Goal: Task Accomplishment & Management: Manage account settings

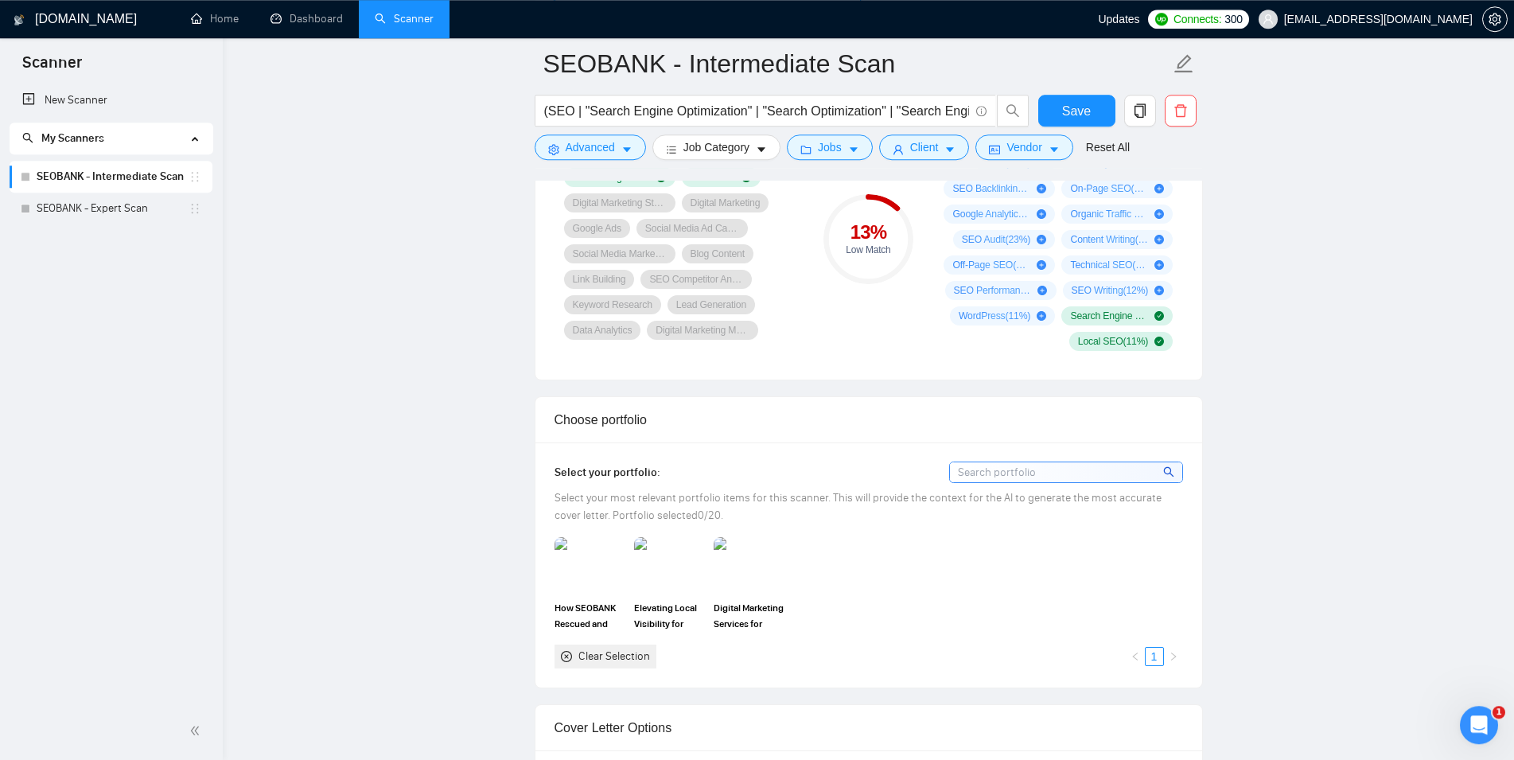
scroll to position [1055, 0]
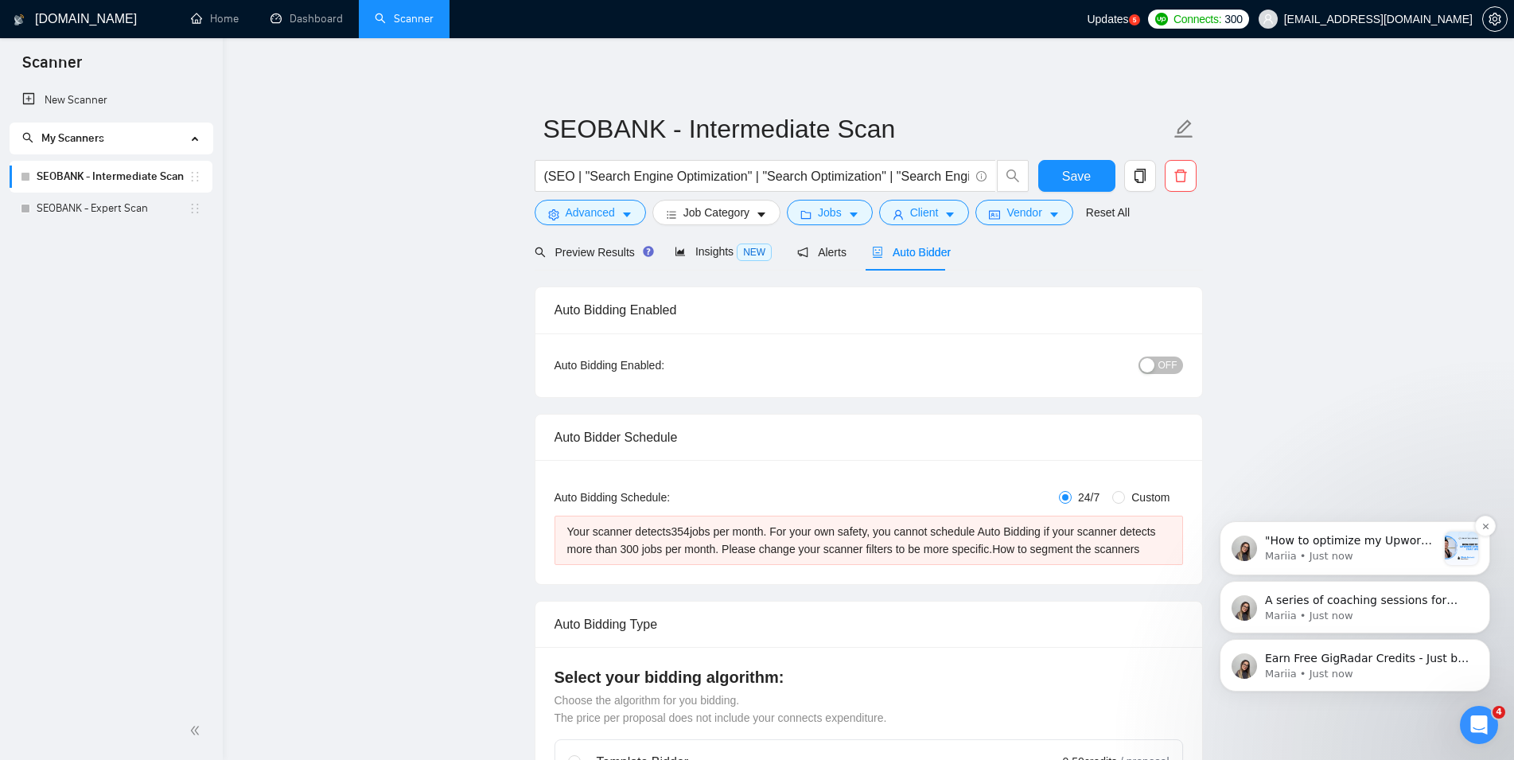
click at [1357, 545] on p ""How to optimize my Upwork Profile (and win more Projects?" 😩 🚀 This Thursday, …" at bounding box center [1351, 541] width 172 height 16
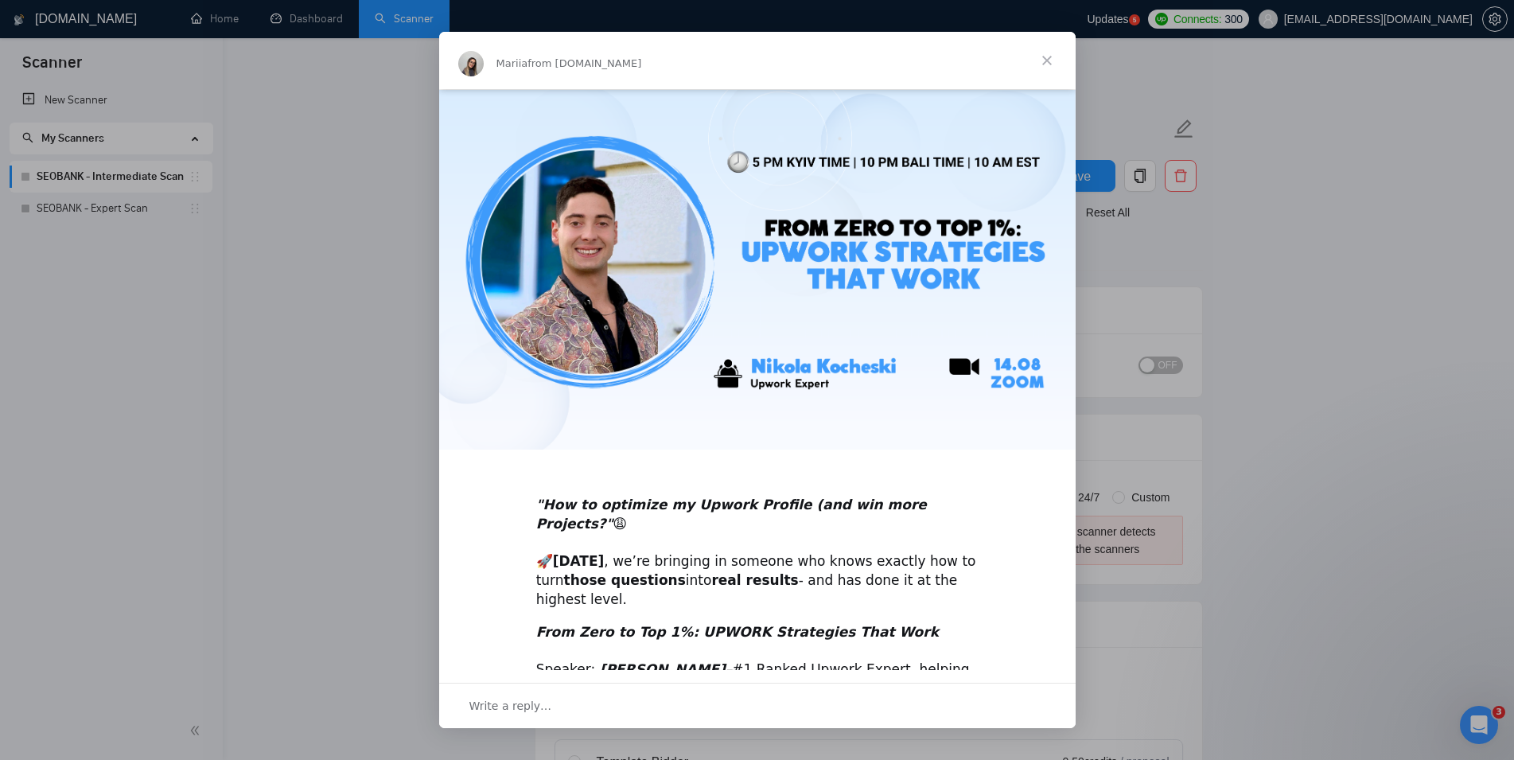
scroll to position [127, 0]
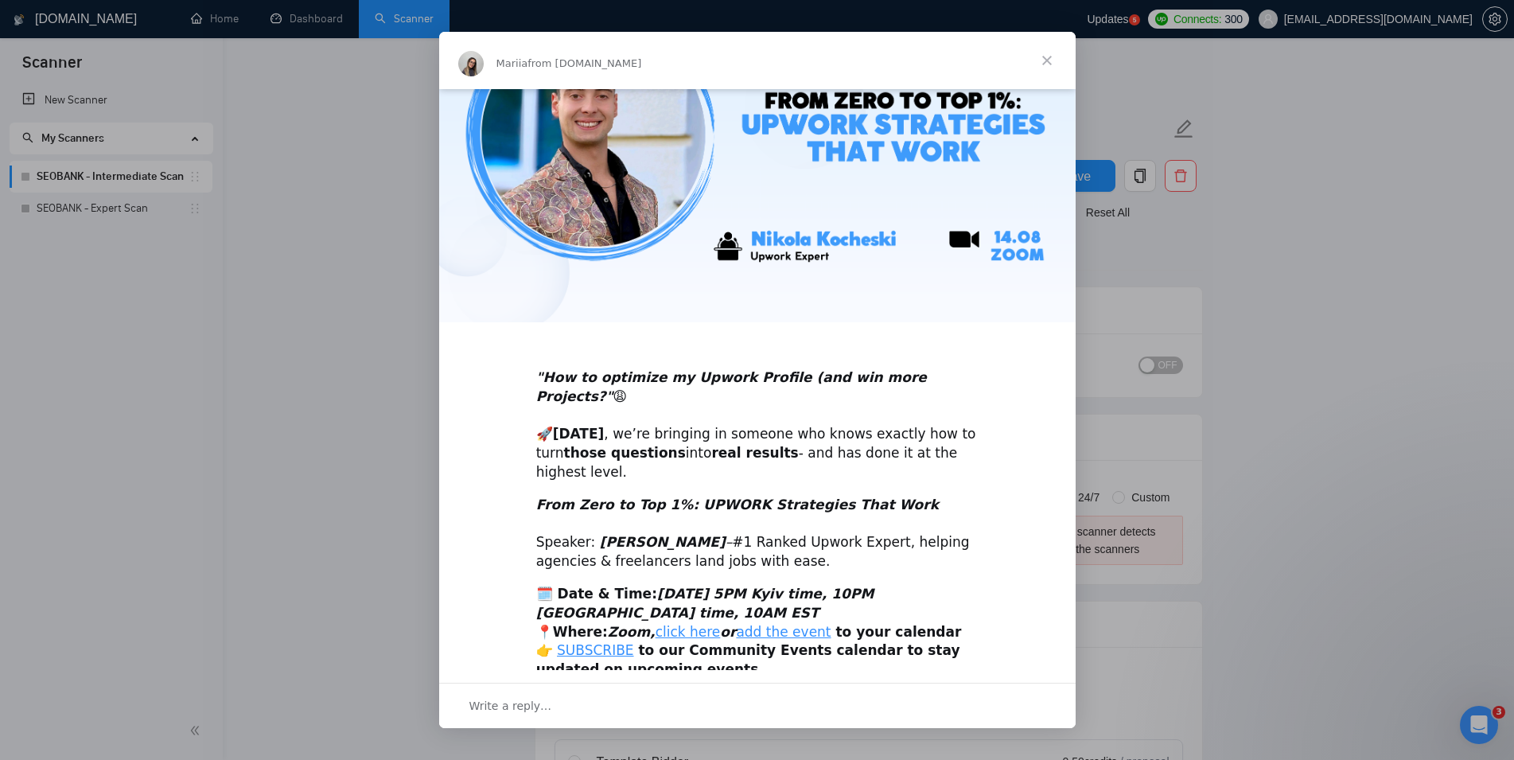
click at [1039, 60] on span "Close" at bounding box center [1046, 60] width 57 height 57
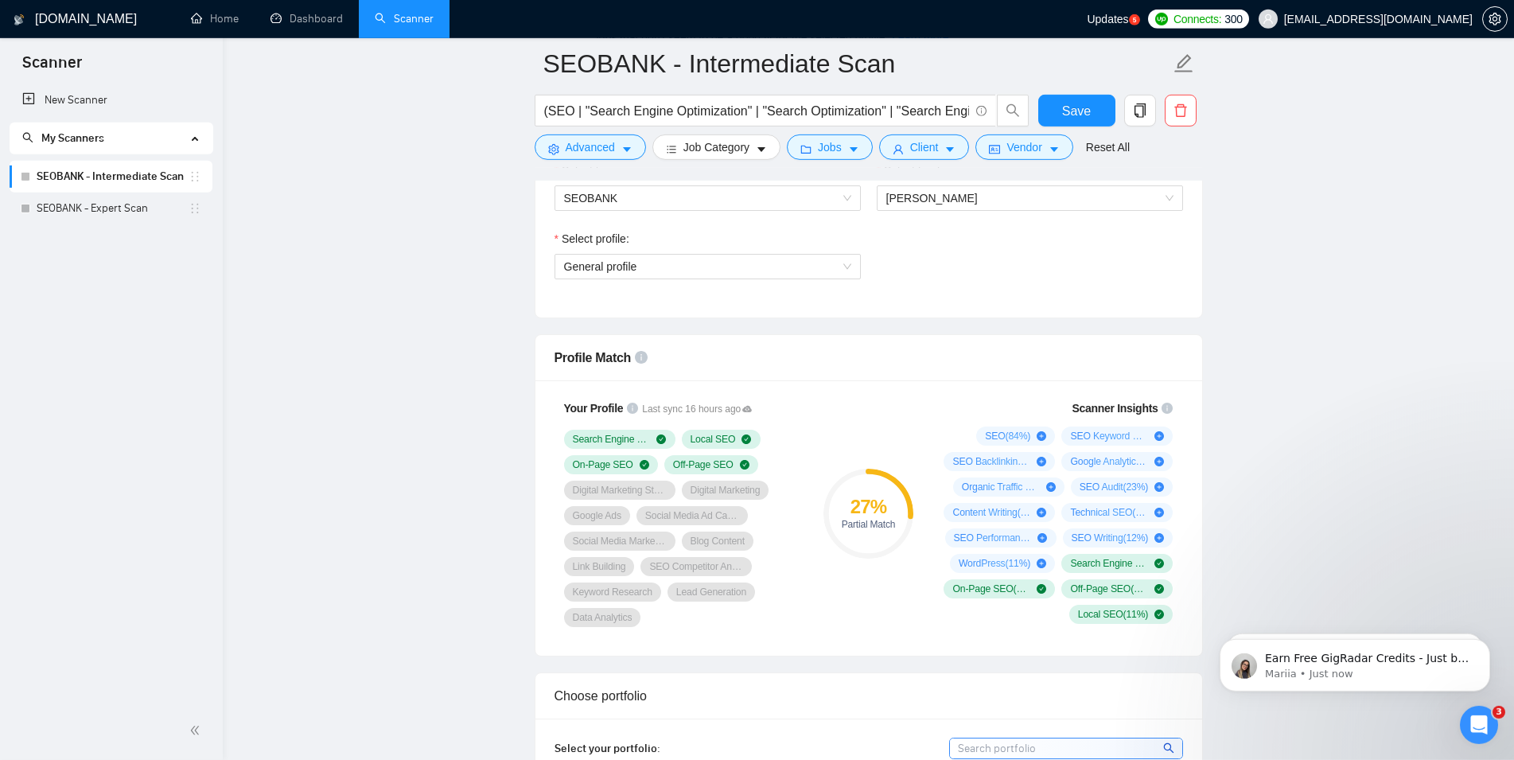
scroll to position [974, 0]
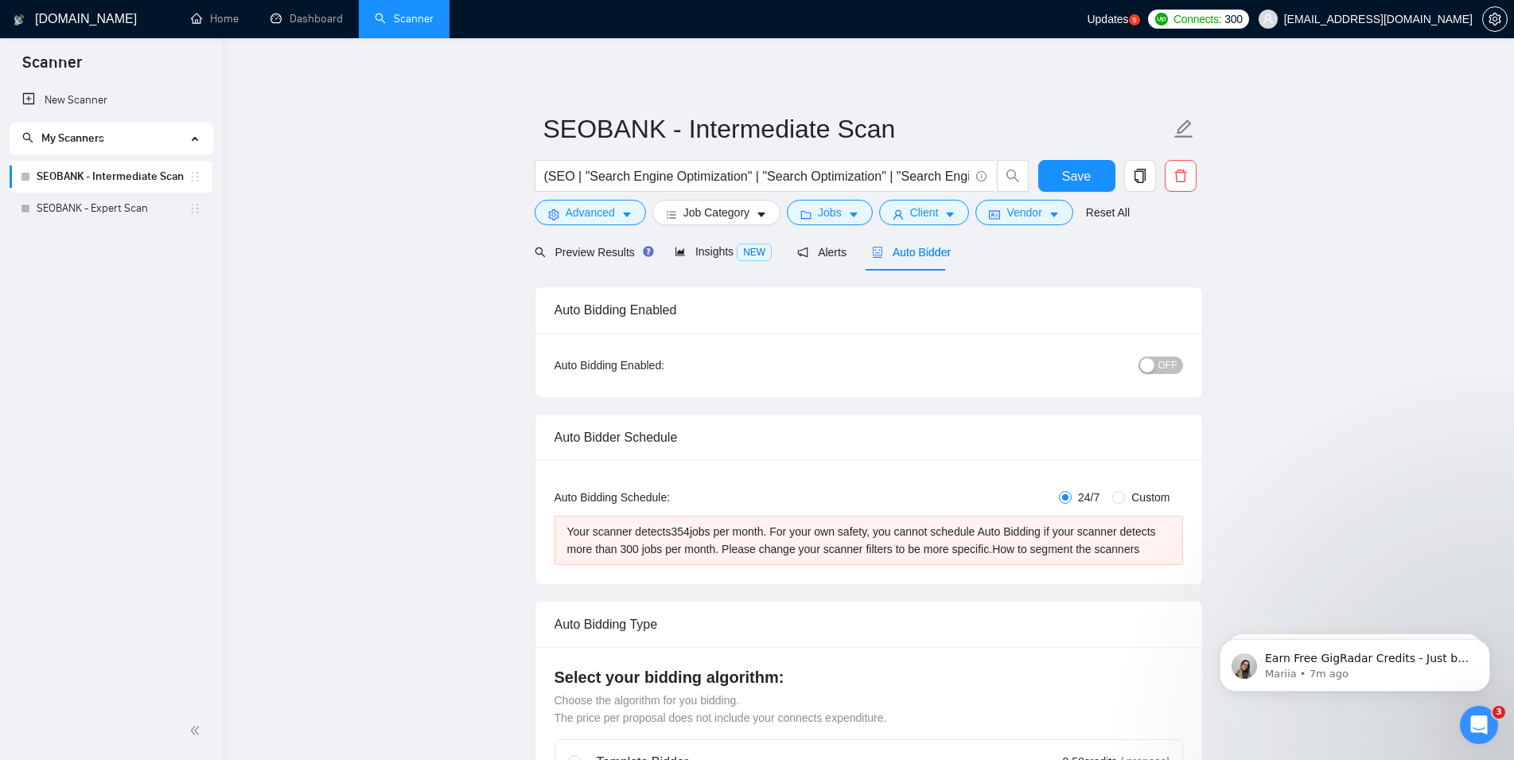
click at [1149, 366] on div "button" at bounding box center [1147, 365] width 14 height 14
click at [1158, 368] on span "ON" at bounding box center [1156, 365] width 14 height 18
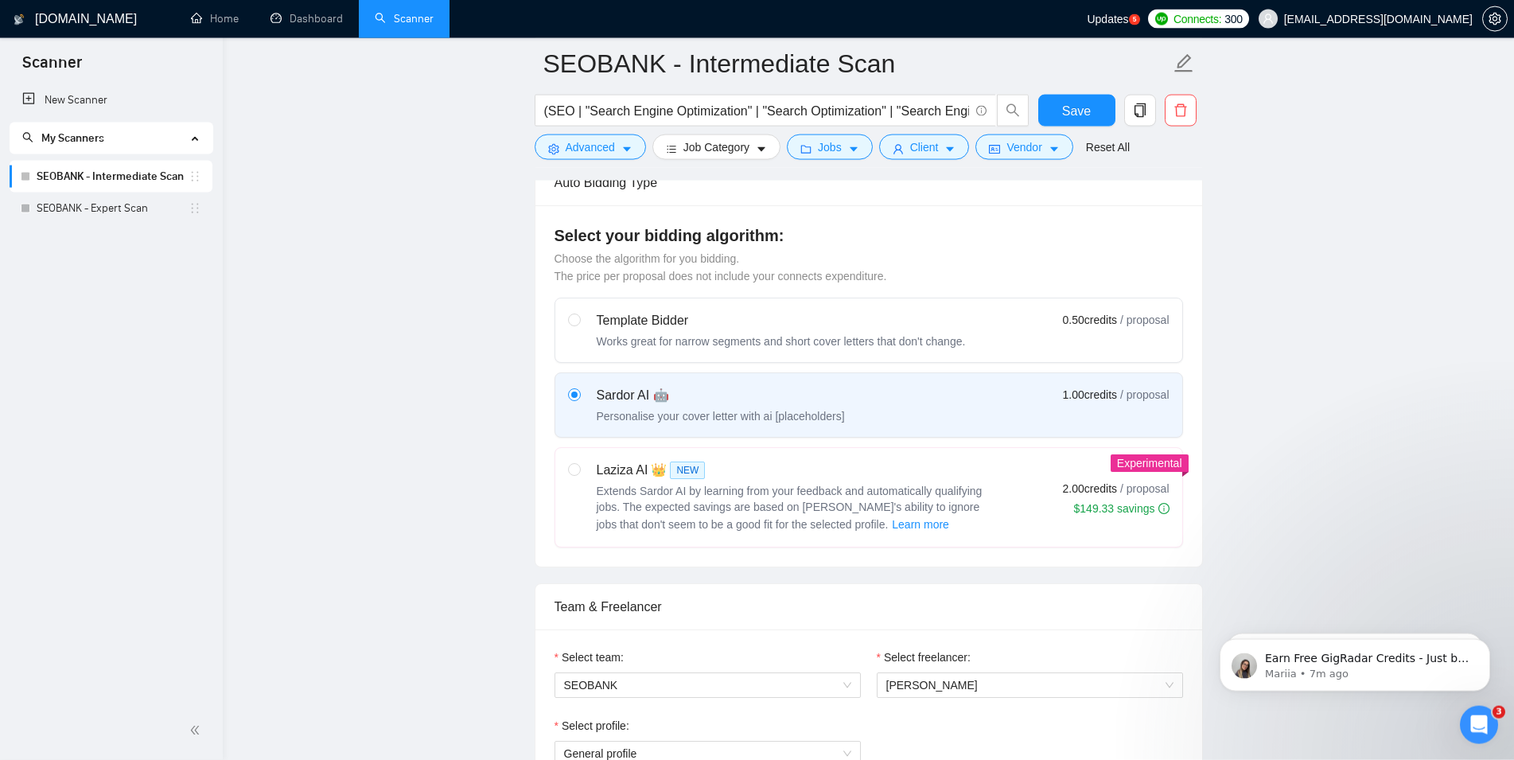
scroll to position [487, 0]
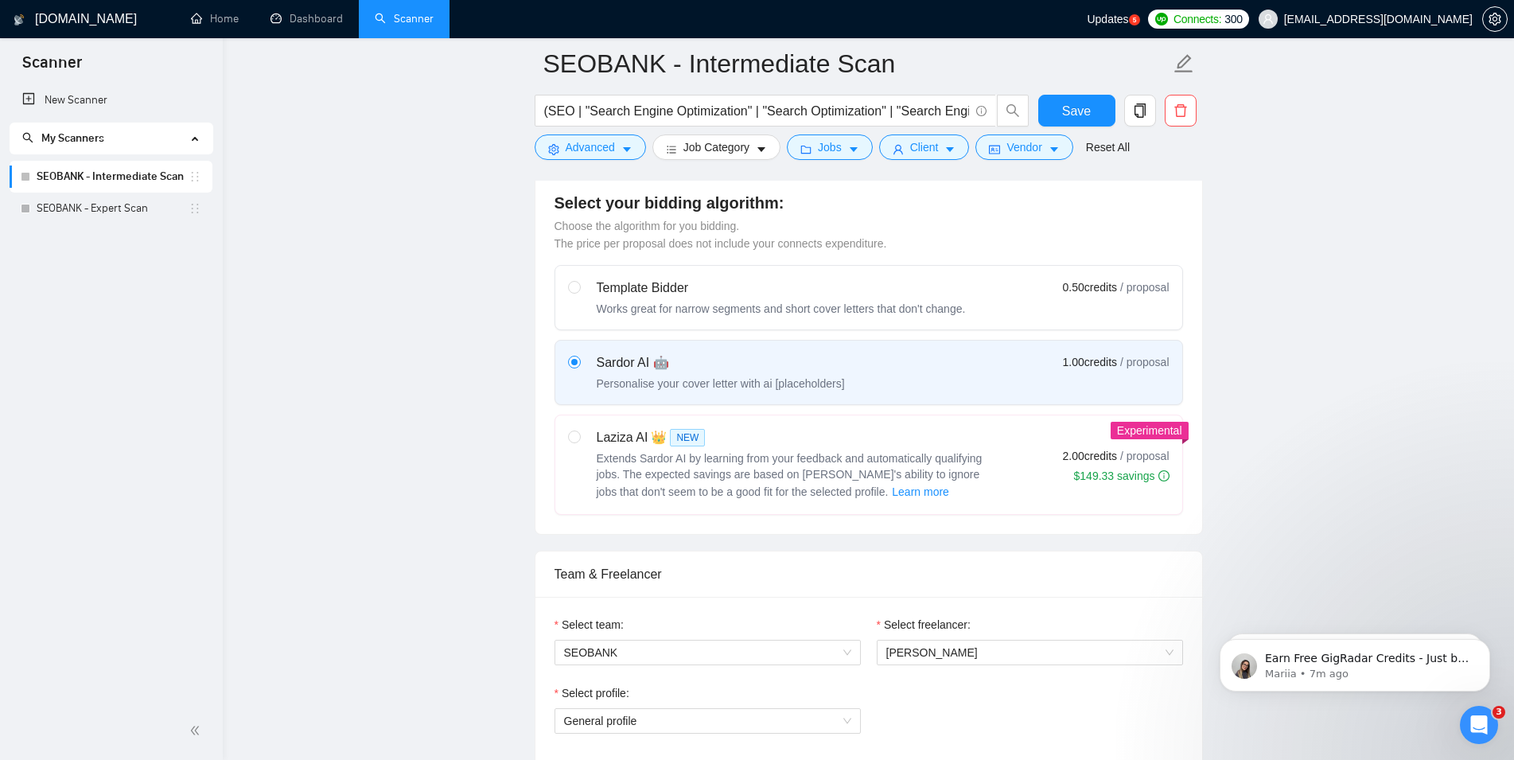
click at [772, 465] on span "Extends Sardor AI by learning from your feedback and automatically qualifying j…" at bounding box center [790, 475] width 386 height 46
click at [579, 441] on input "radio" at bounding box center [573, 435] width 11 height 11
radio input "true"
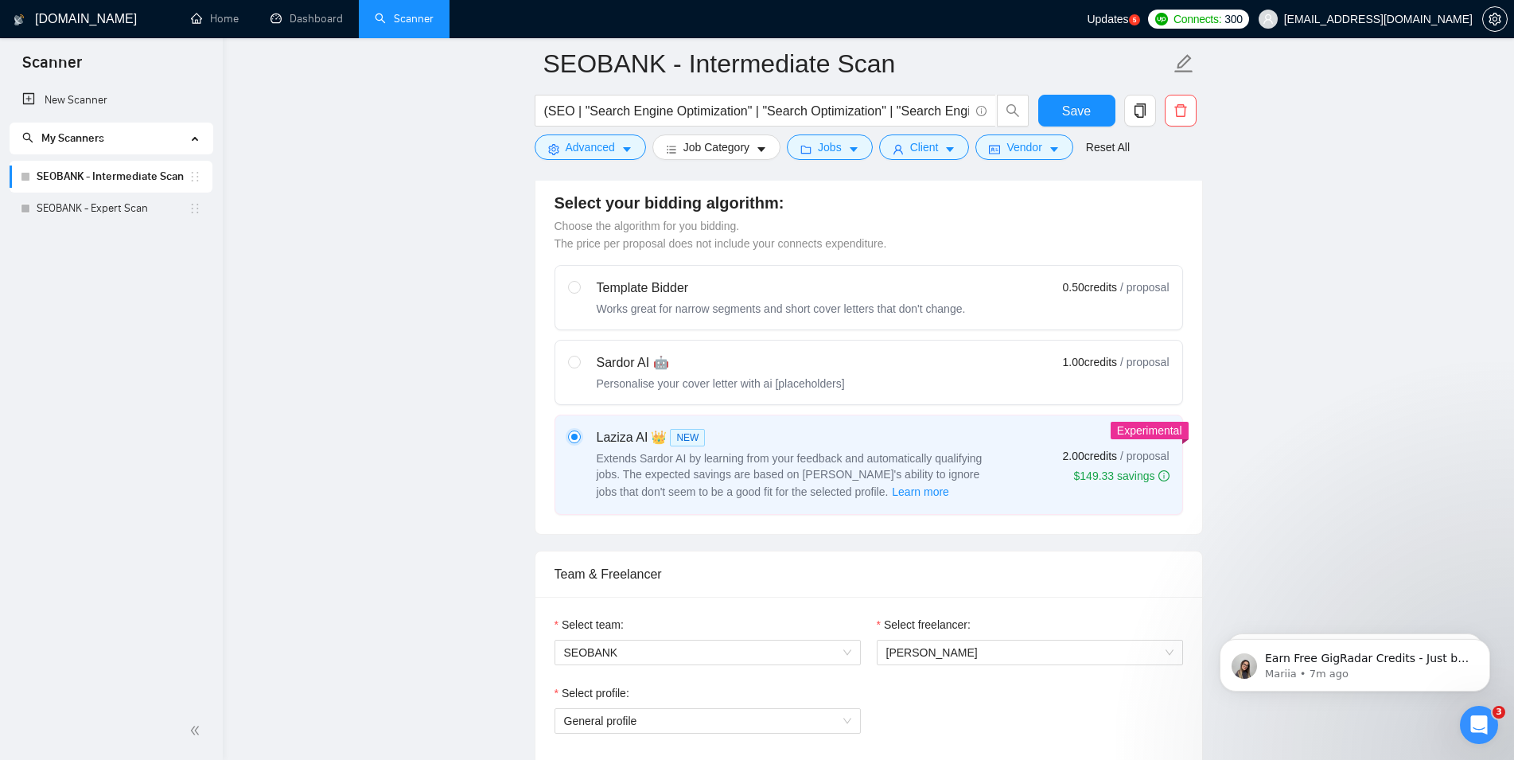
radio input "false"
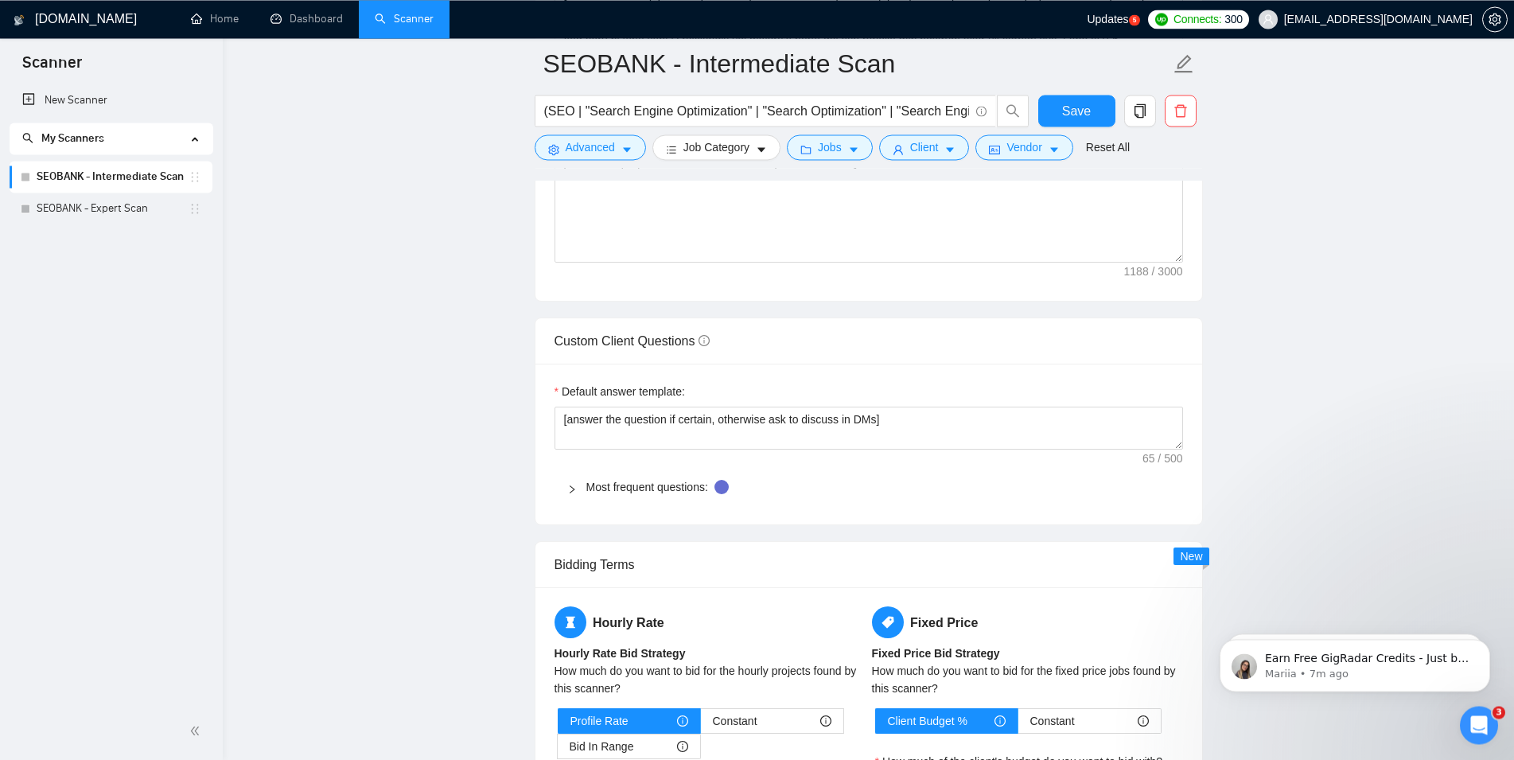
scroll to position [2110, 0]
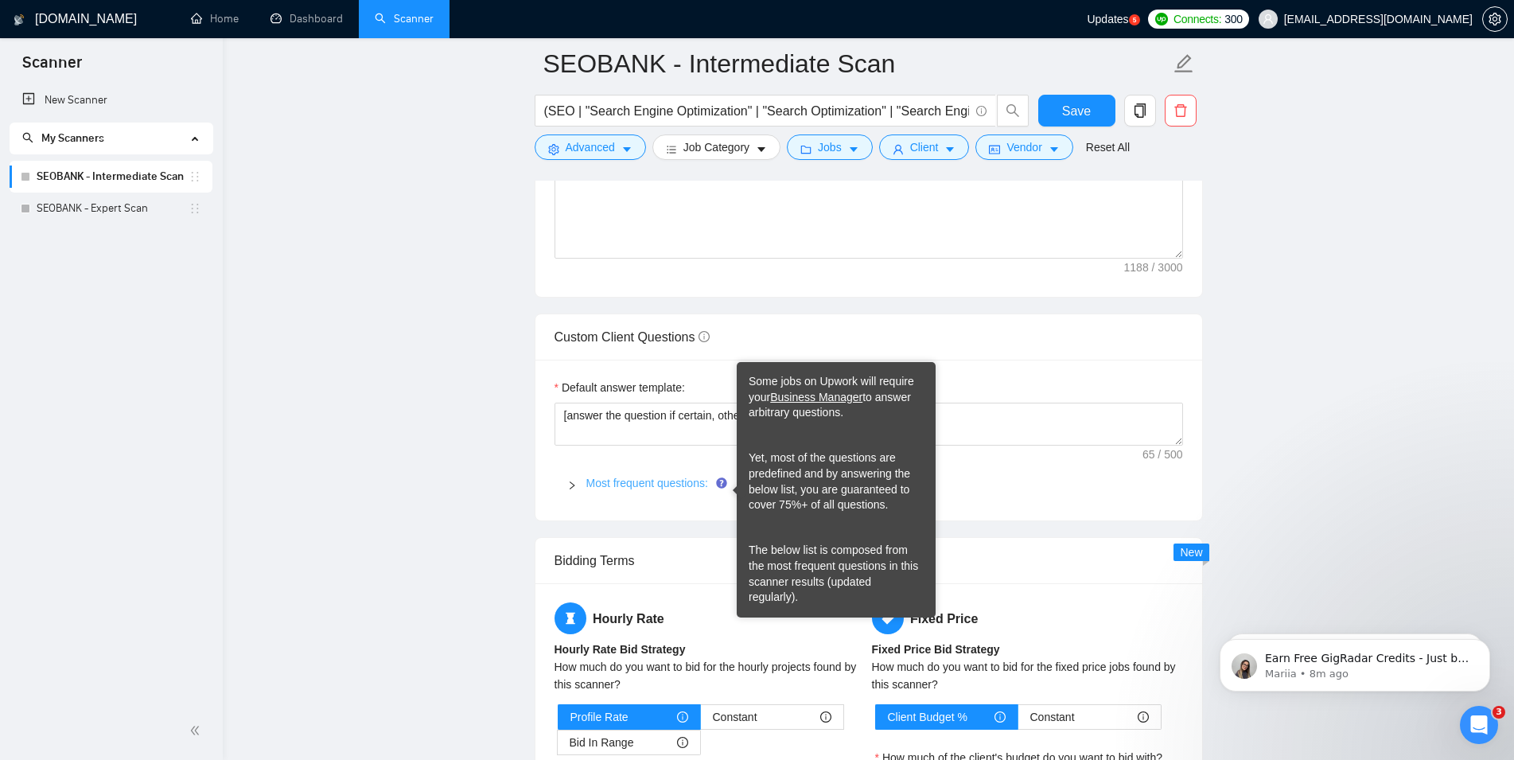
click at [662, 488] on link "Most frequent questions:" at bounding box center [647, 482] width 122 height 13
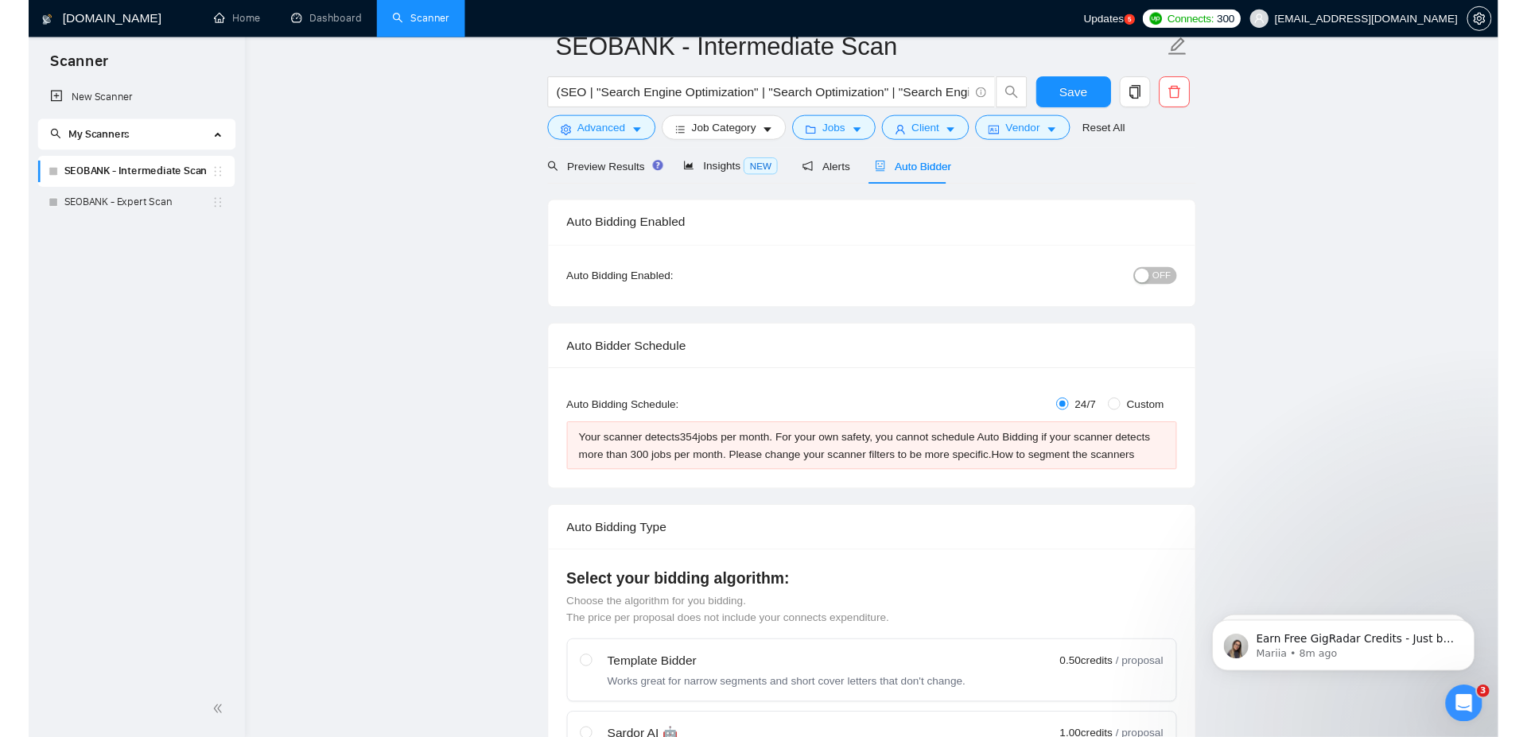
scroll to position [0, 0]
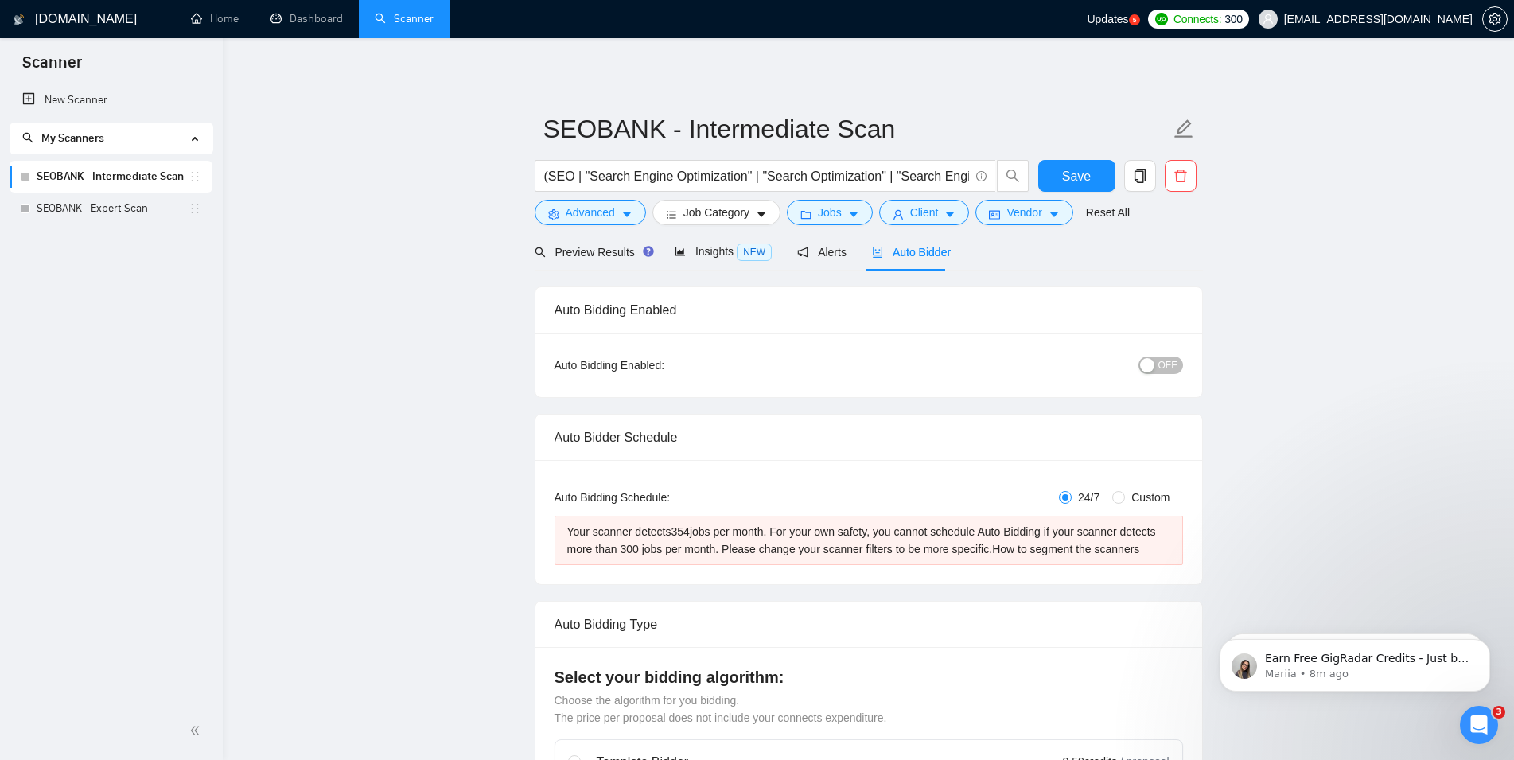
click at [1128, 20] on span "Updates" at bounding box center [1107, 19] width 41 height 13
